Goal: Task Accomplishment & Management: Use online tool/utility

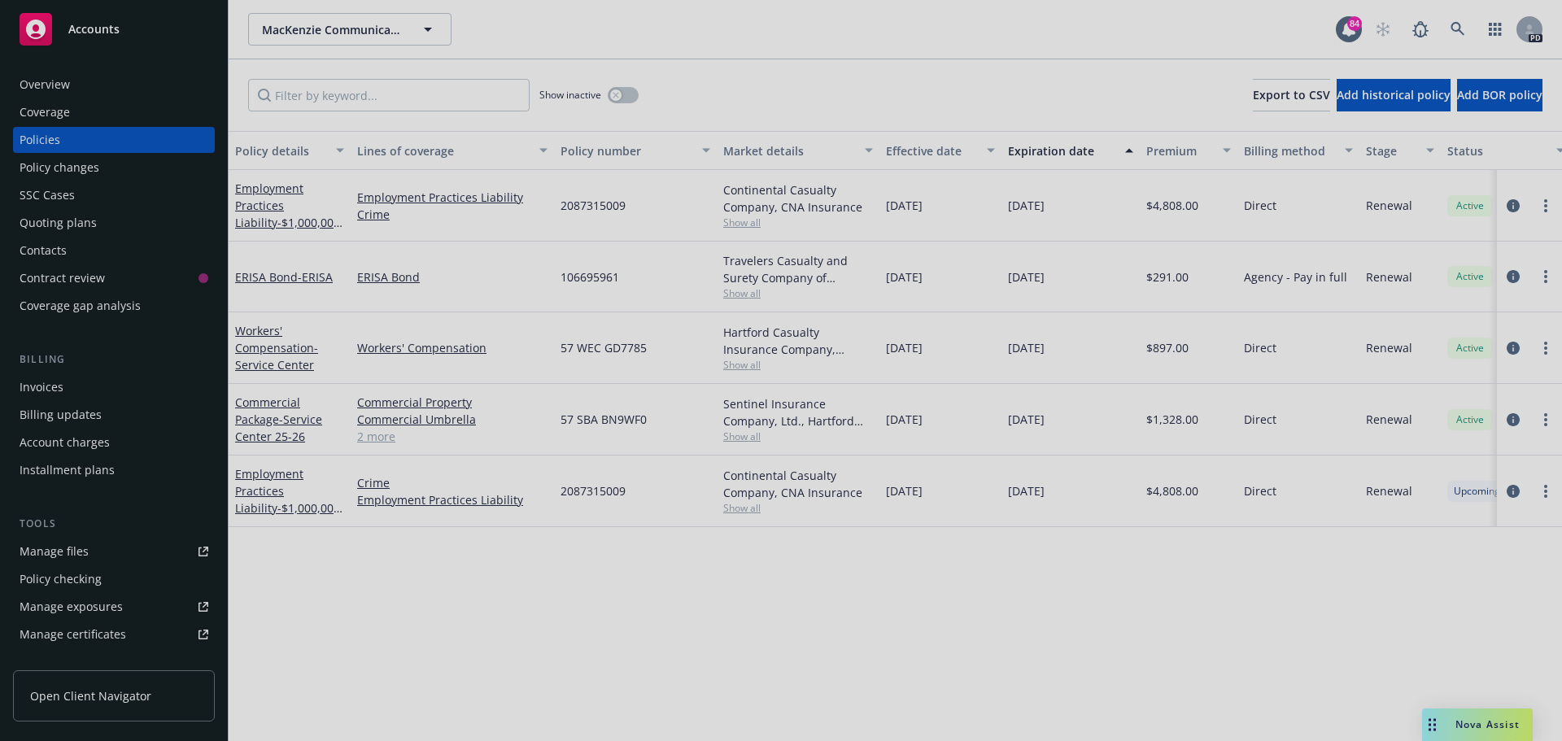
scroll to position [0, 237]
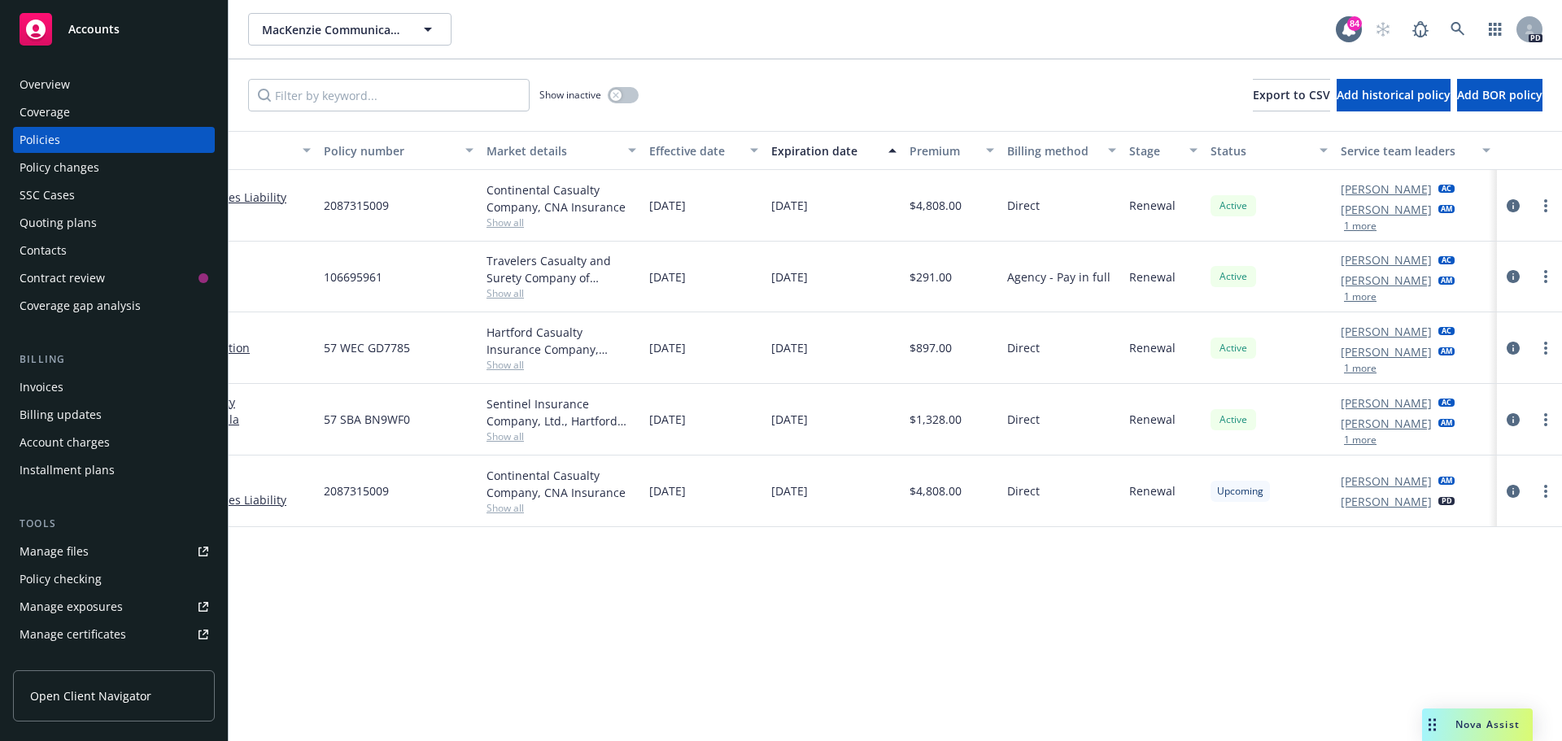
click at [1448, 718] on div "Nova Assist" at bounding box center [1487, 725] width 90 height 14
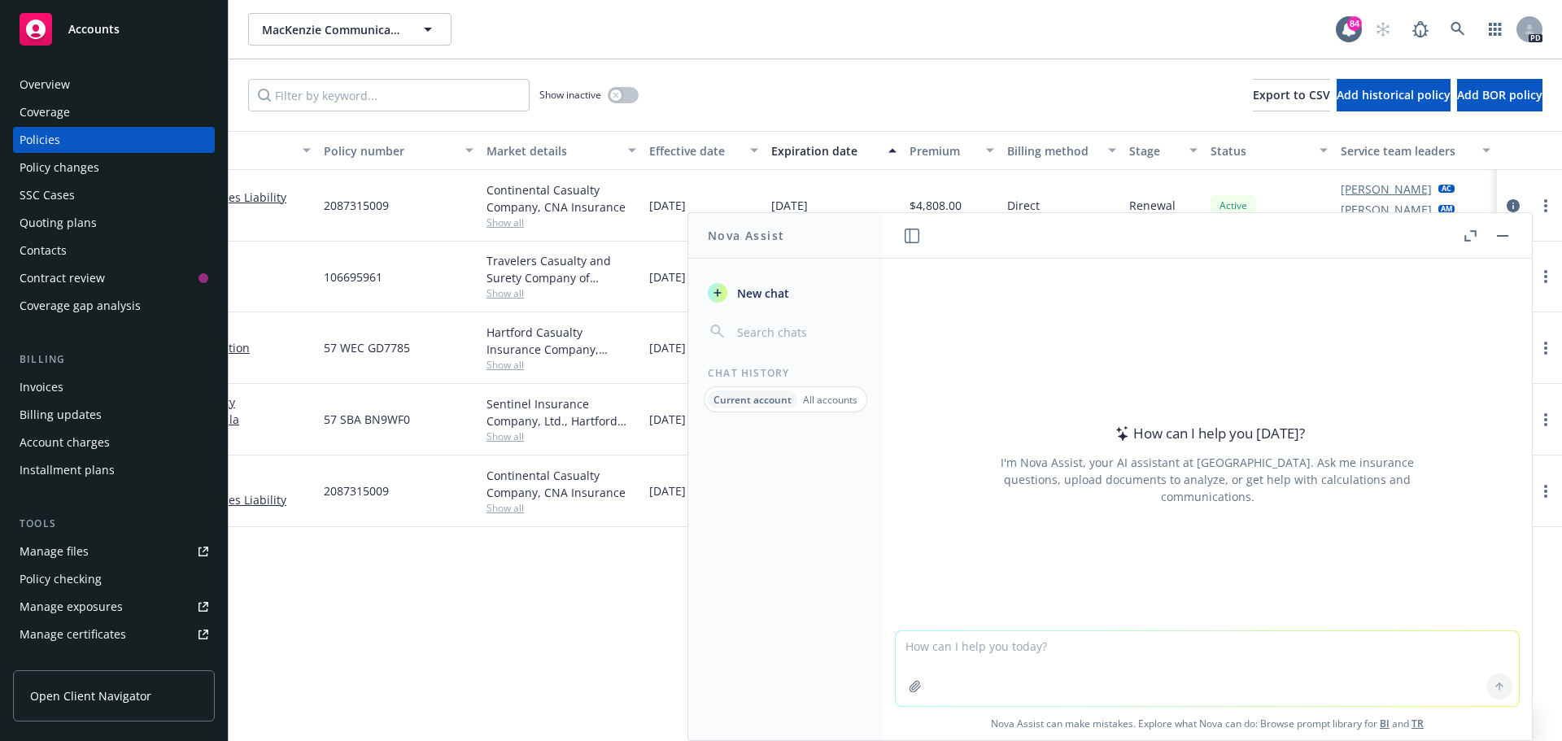
click at [937, 653] on textarea at bounding box center [1207, 668] width 623 height 75
paste textarea "[PERSON_NAME], Thank you for all that you are doing for the Committee and the […"
type textarea "rewrite email [PERSON_NAME], Thank you for all that you are doing for the Commi…"
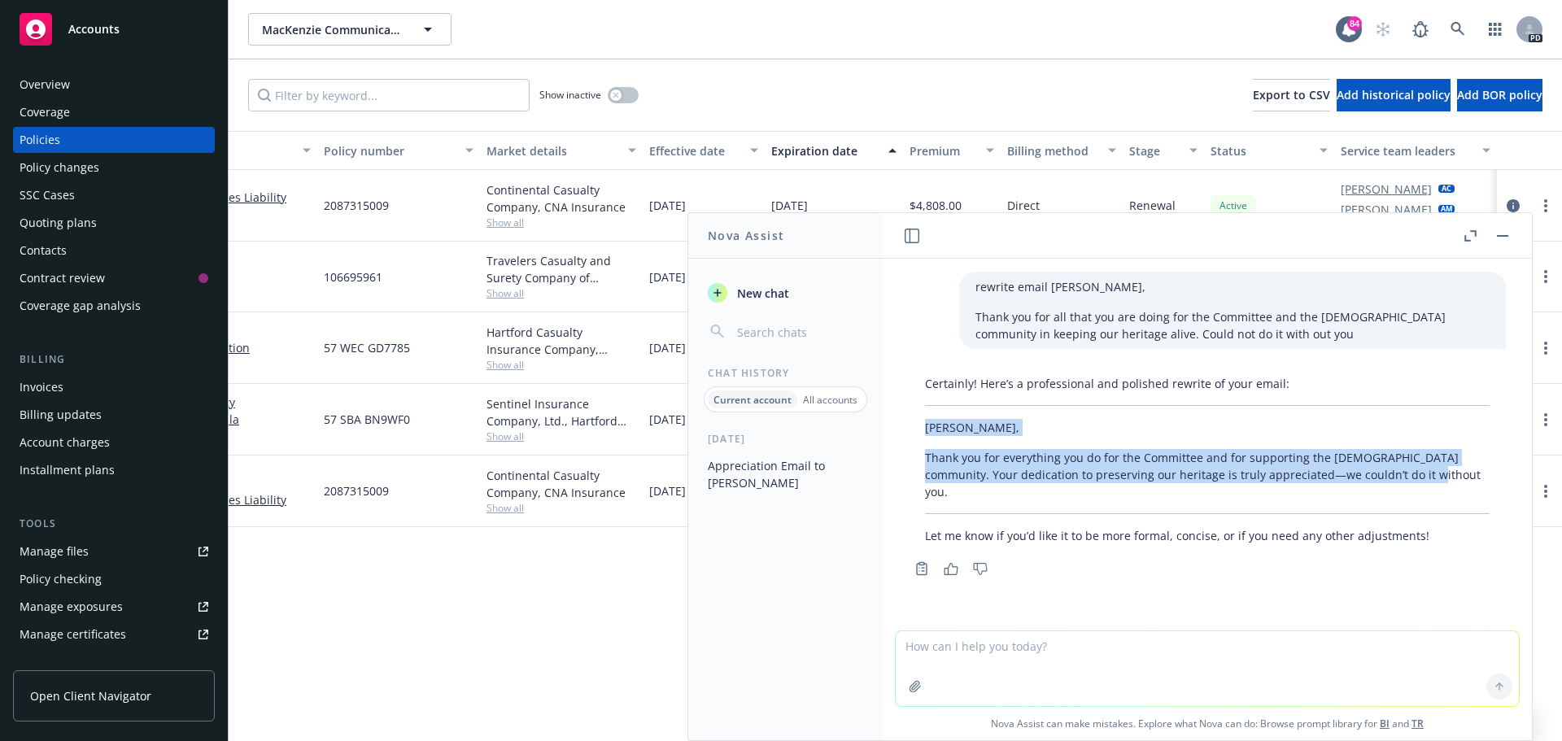
drag, startPoint x: 919, startPoint y: 420, endPoint x: 1490, endPoint y: 469, distance: 572.4
click at [1494, 469] on div "Certainly! Here’s a professional and polished rewrite of your email: [PERSON_NA…" at bounding box center [1207, 475] width 623 height 212
copy div "[PERSON_NAME], Thank you for everything you do for the Committee and for suppor…"
click at [1483, 476] on div "Certainly! Here’s a professional and polished rewrite of your email: [PERSON_NA…" at bounding box center [1207, 460] width 597 height 182
click at [911, 454] on div "Certainly! Here’s a professional and polished rewrite of your email: [PERSON_NA…" at bounding box center [1207, 460] width 597 height 182
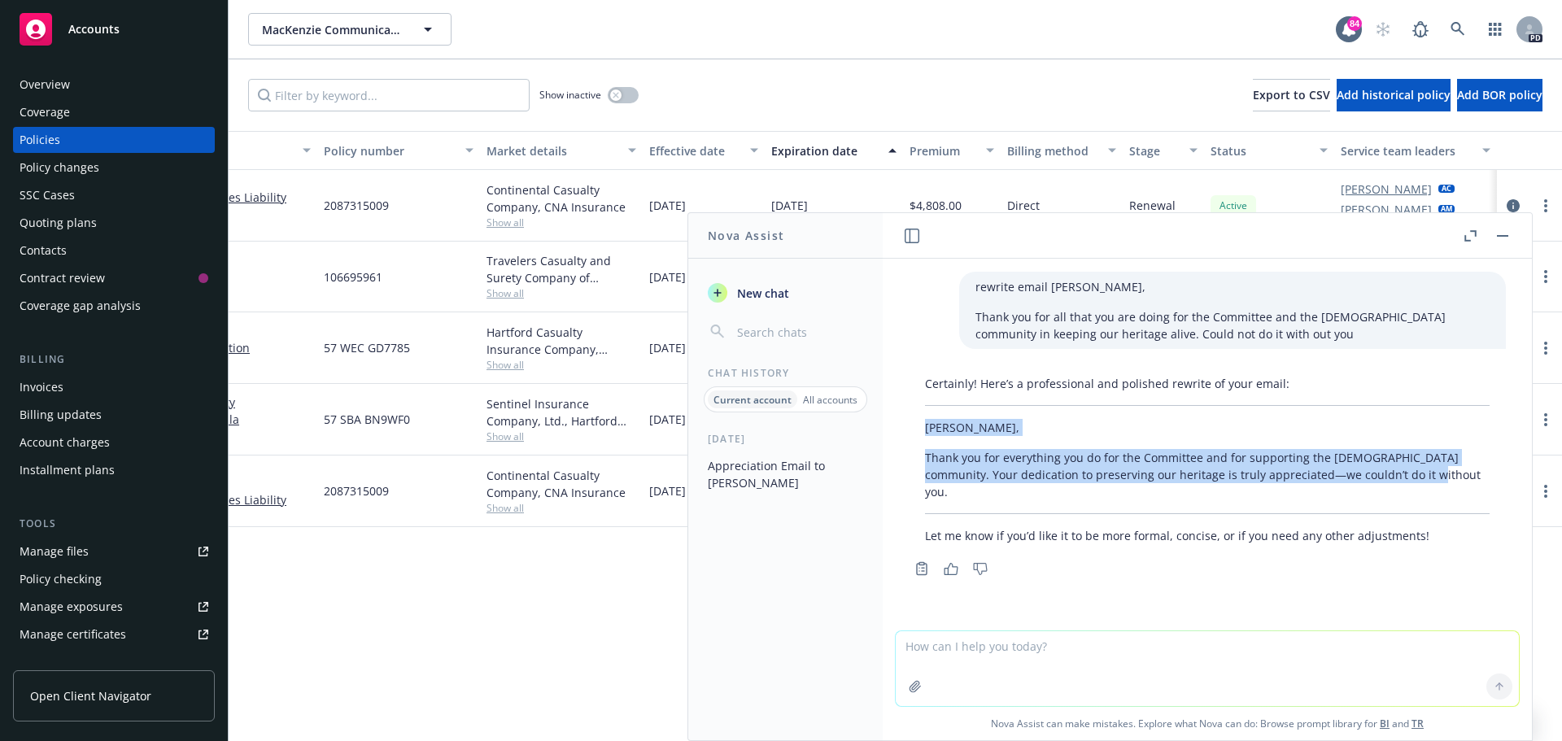
drag, startPoint x: 923, startPoint y: 425, endPoint x: 1429, endPoint y: 482, distance: 508.4
click at [1429, 482] on div "Certainly! Here’s a professional and polished rewrite of your email: [PERSON_NA…" at bounding box center [1207, 460] width 597 height 182
copy div "[PERSON_NAME], Thank you for everything you do for the Committee and for suppor…"
drag, startPoint x: 1503, startPoint y: 233, endPoint x: 1437, endPoint y: 260, distance: 70.4
click at [1503, 233] on button "button" at bounding box center [1503, 236] width 20 height 20
